Goal: Information Seeking & Learning: Learn about a topic

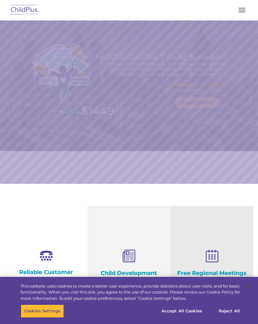
select select "MEDIUM"
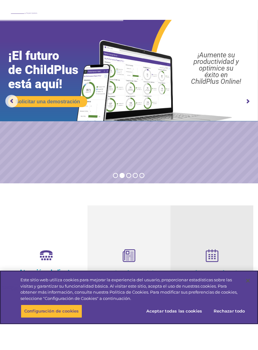
scroll to position [14, 0]
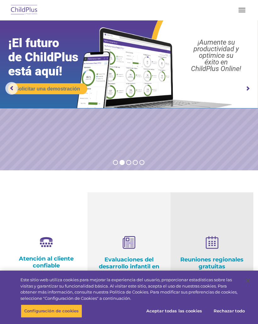
click at [243, 10] on span "button" at bounding box center [241, 10] width 7 height 1
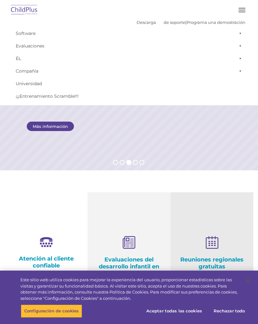
click at [31, 31] on font "Software" at bounding box center [26, 34] width 20 height 6
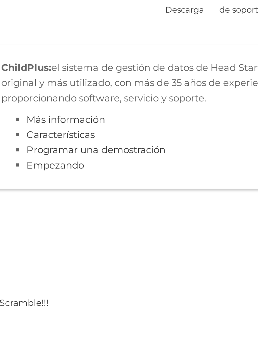
scroll to position [0, 0]
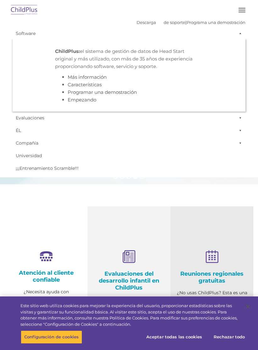
click at [83, 99] on font "Empezando" at bounding box center [82, 100] width 29 height 6
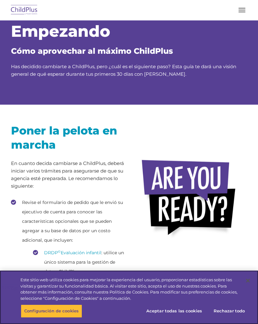
scroll to position [21, 0]
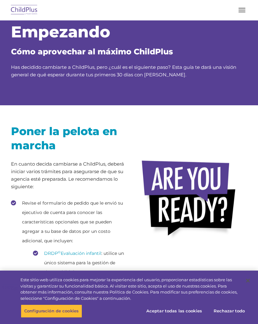
click at [29, 10] on img at bounding box center [24, 10] width 30 height 15
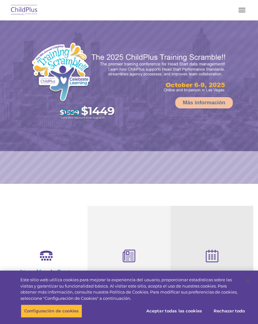
select select "MEDIUM"
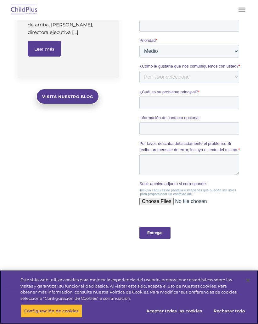
scroll to position [542, 0]
click at [161, 239] on input "Entregar" at bounding box center [154, 233] width 31 height 12
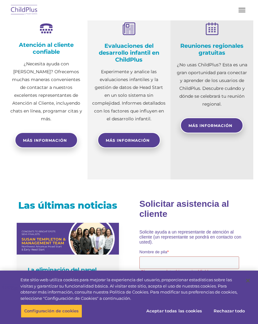
scroll to position [217, 0]
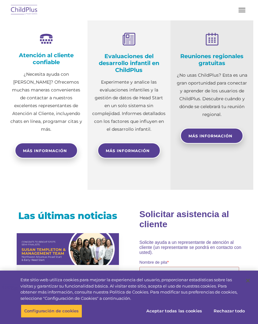
click at [245, 12] on span "button" at bounding box center [241, 12] width 7 height 1
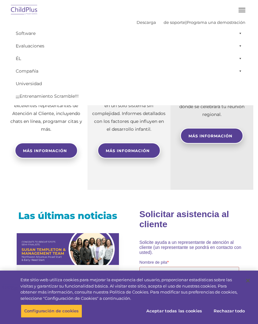
click at [247, 13] on button "button" at bounding box center [241, 10] width 13 height 10
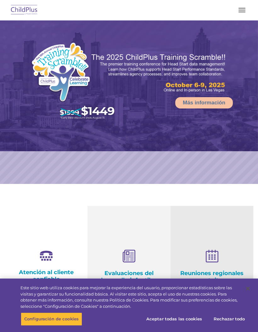
select select "MEDIUM"
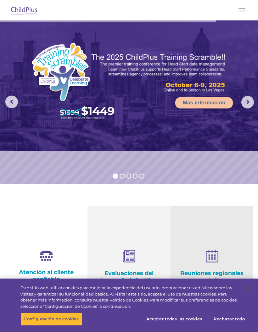
click at [243, 9] on button "button" at bounding box center [241, 10] width 13 height 10
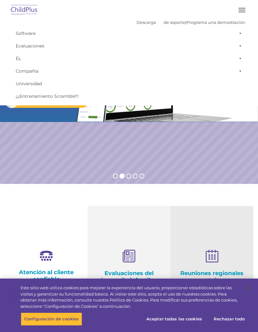
click at [33, 38] on link "Software" at bounding box center [129, 33] width 233 height 13
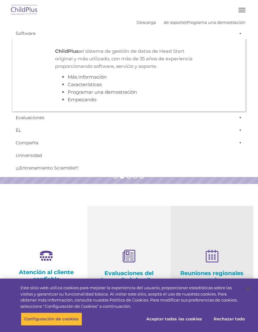
click at [87, 103] on font "Empezando" at bounding box center [82, 100] width 29 height 6
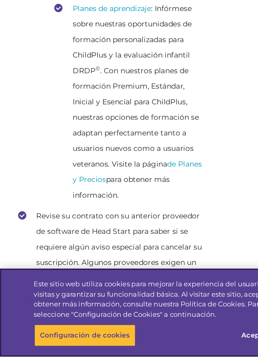
scroll to position [202, 0]
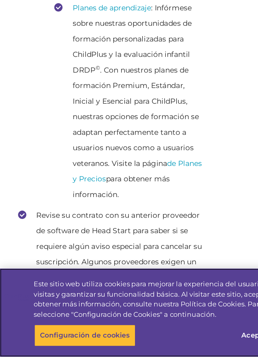
click at [65, 332] on font "Configuración de cookies" at bounding box center [51, 344] width 54 height 5
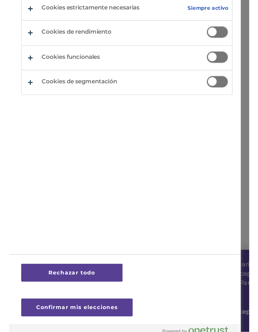
scroll to position [231, 0]
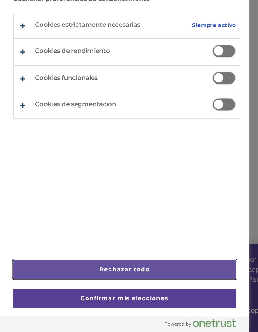
click at [97, 289] on button "Rechazar todo" at bounding box center [75, 295] width 135 height 12
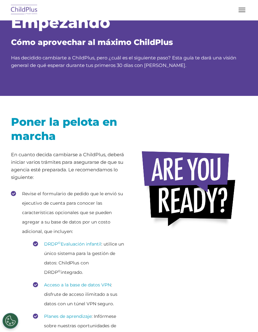
scroll to position [0, 0]
